Goal: Navigation & Orientation: Find specific page/section

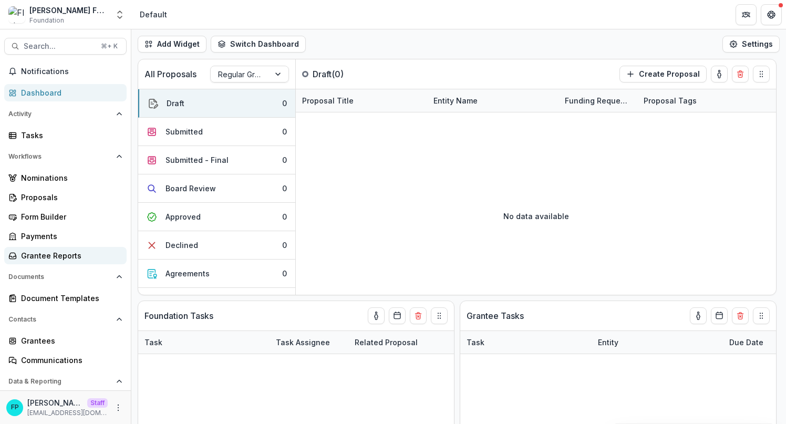
click at [77, 253] on div "Grantee Reports" at bounding box center [69, 255] width 97 height 11
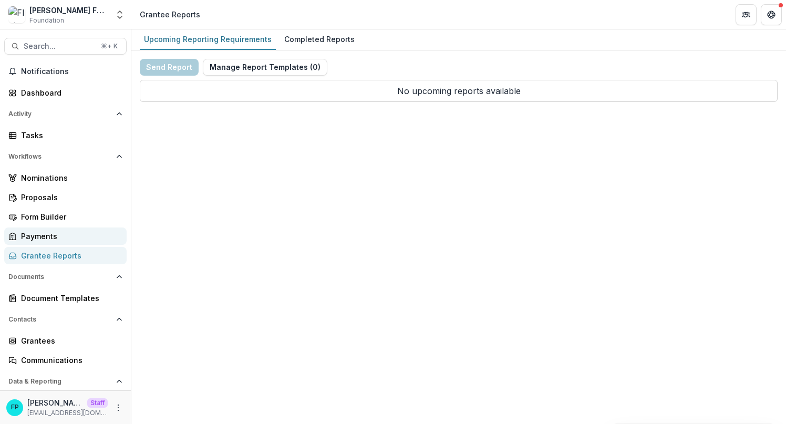
click at [74, 234] on div "Payments" at bounding box center [69, 236] width 97 height 11
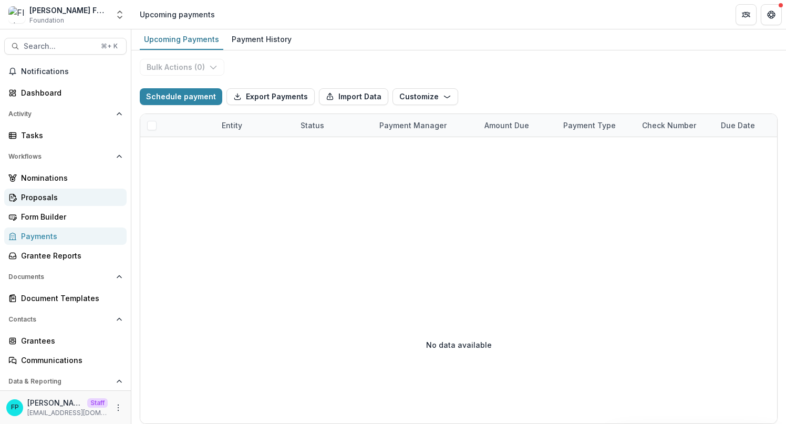
click at [73, 200] on div "Proposals" at bounding box center [69, 197] width 97 height 11
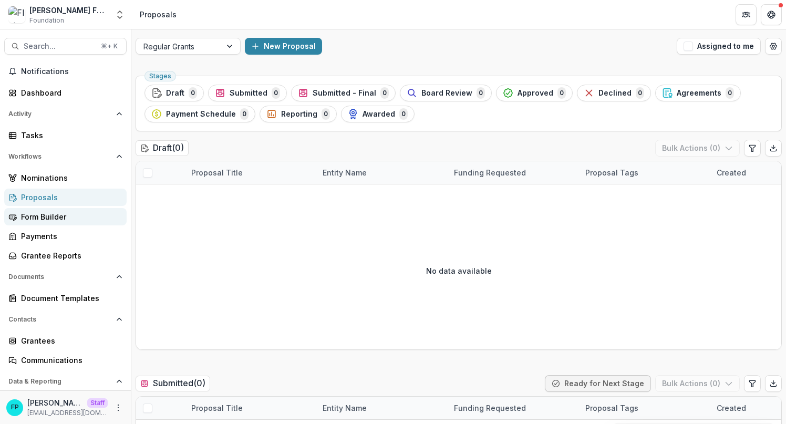
click at [70, 215] on div "Form Builder" at bounding box center [69, 216] width 97 height 11
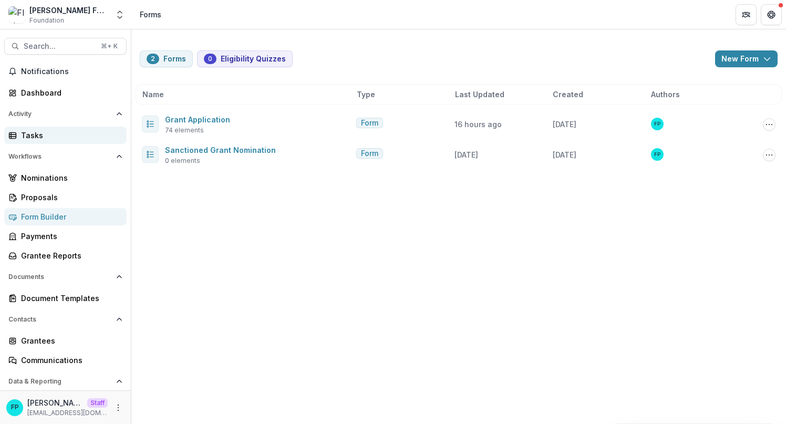
click at [84, 137] on div "Tasks" at bounding box center [69, 135] width 97 height 11
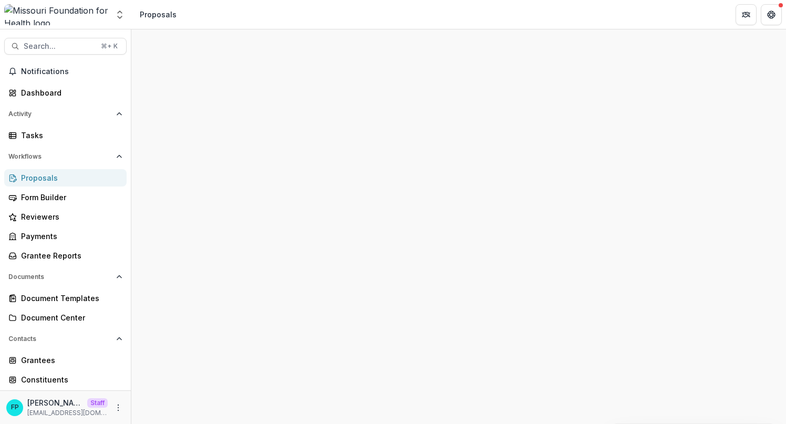
click at [29, 178] on div "Proposals" at bounding box center [69, 177] width 97 height 11
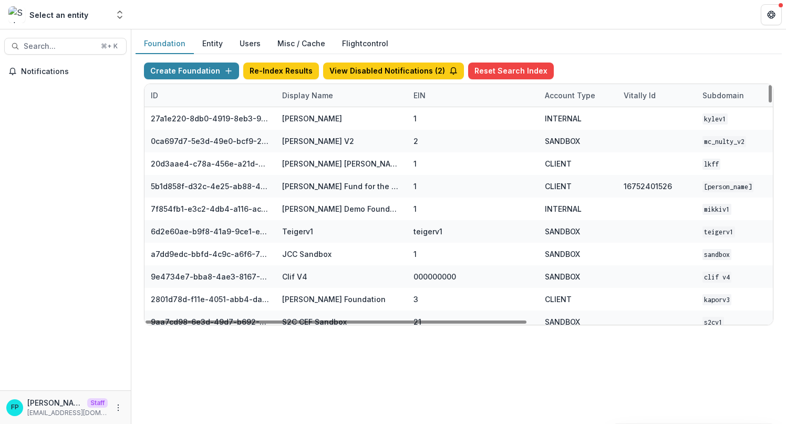
click at [314, 98] on div "Display Name" at bounding box center [308, 95] width 64 height 11
click at [312, 119] on input at bounding box center [341, 119] width 126 height 17
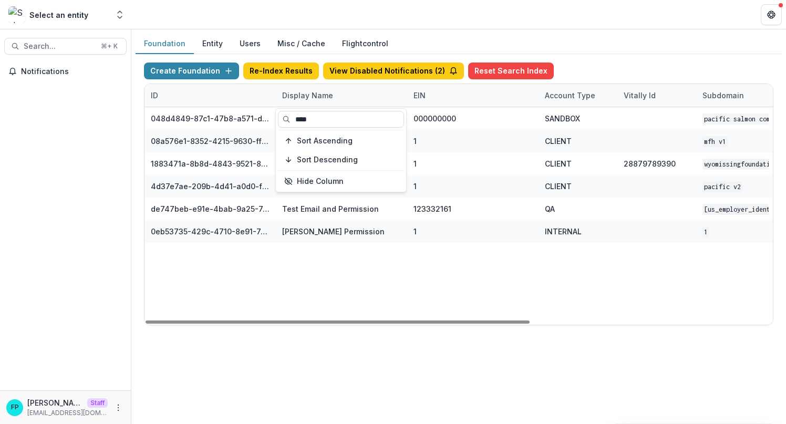
type input "****"
click at [288, 300] on div "048d4849-87c1-47b8-a571-d36adc5d9bb4 Pacific Salmon Commission DEMO 000000000 S…" at bounding box center [656, 216] width 1025 height 218
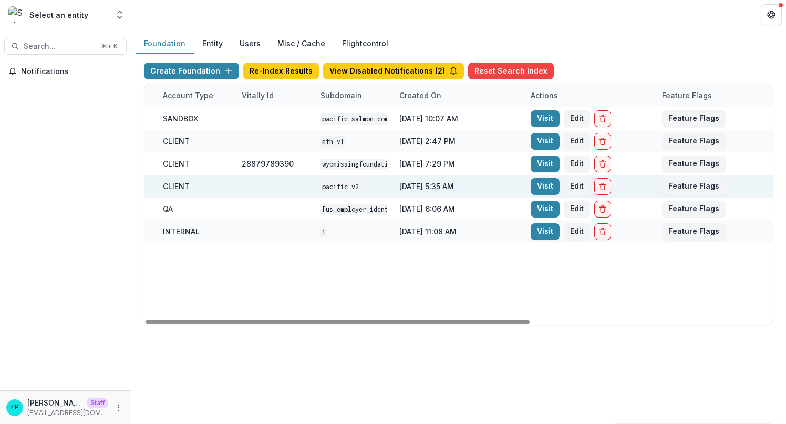
scroll to position [0, 396]
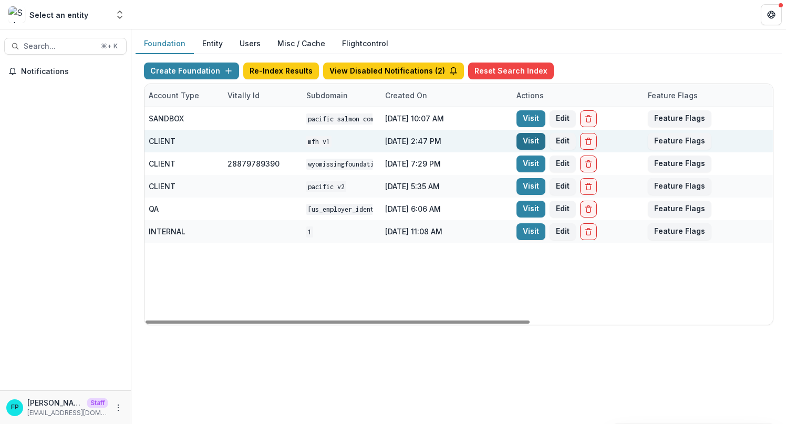
click at [534, 141] on link "Visit" at bounding box center [531, 141] width 29 height 17
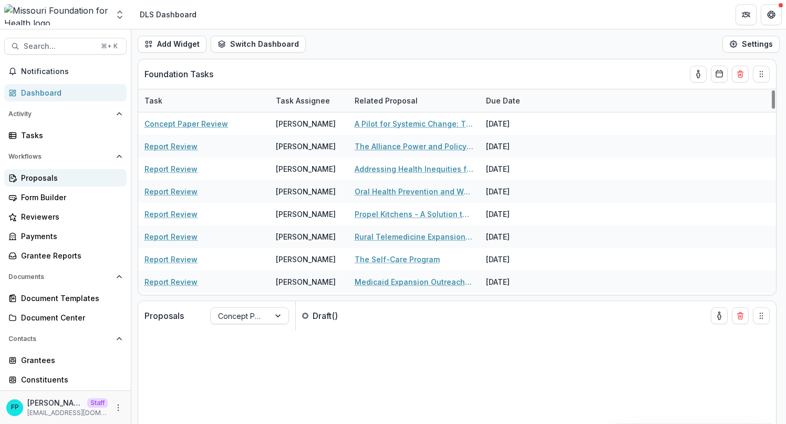
click at [70, 180] on div "Proposals" at bounding box center [69, 177] width 97 height 11
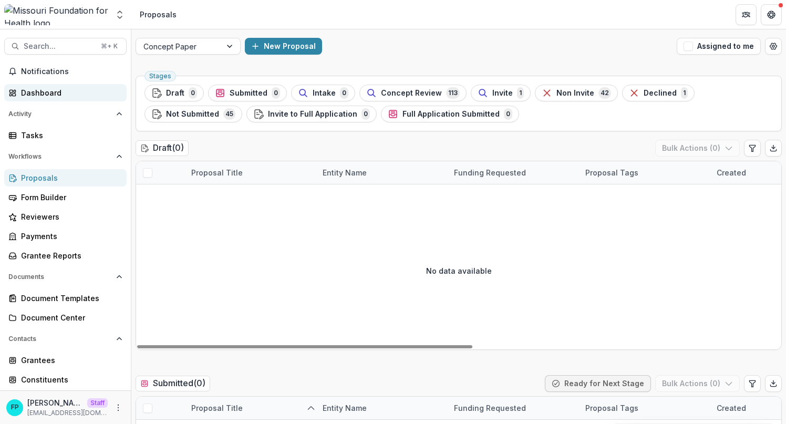
click at [47, 89] on div "Dashboard" at bounding box center [69, 92] width 97 height 11
